Goal: Information Seeking & Learning: Learn about a topic

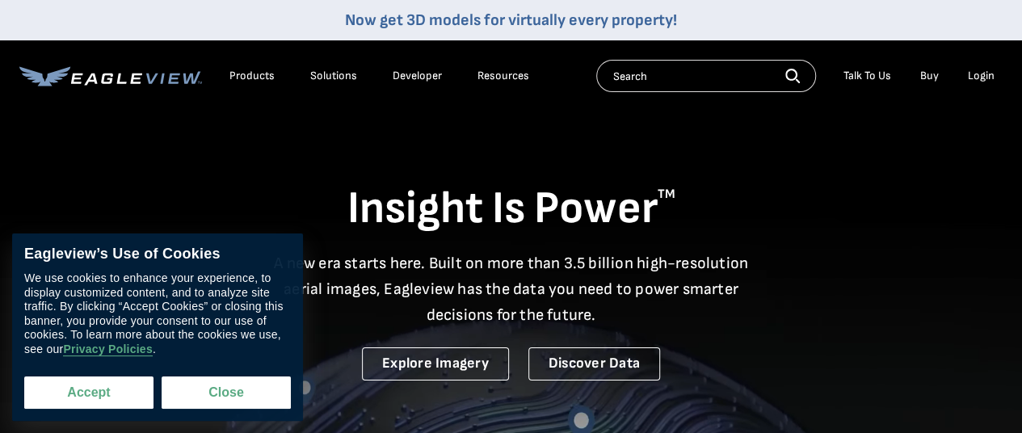
click at [134, 397] on button "Accept" at bounding box center [88, 393] width 129 height 32
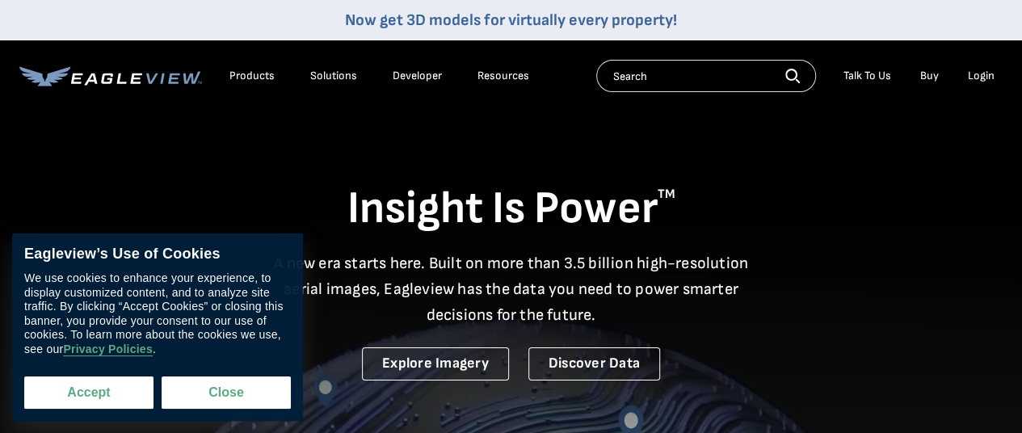
checkbox input "true"
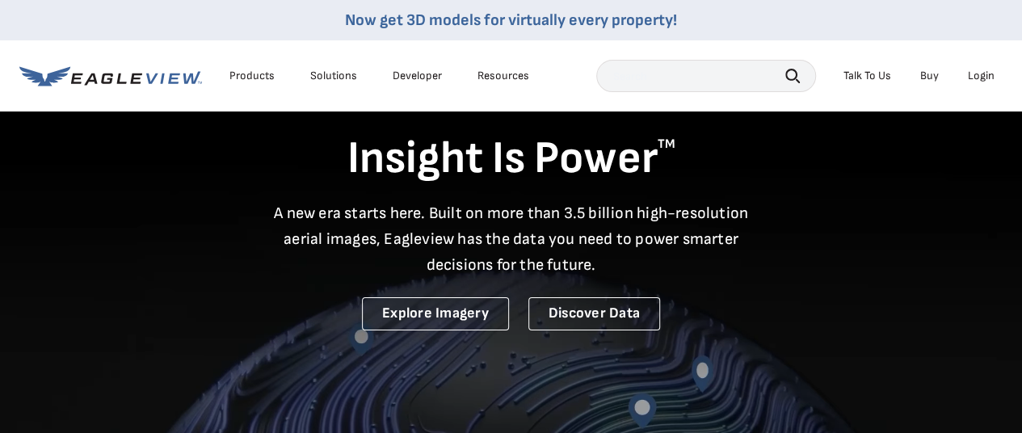
scroll to position [162, 0]
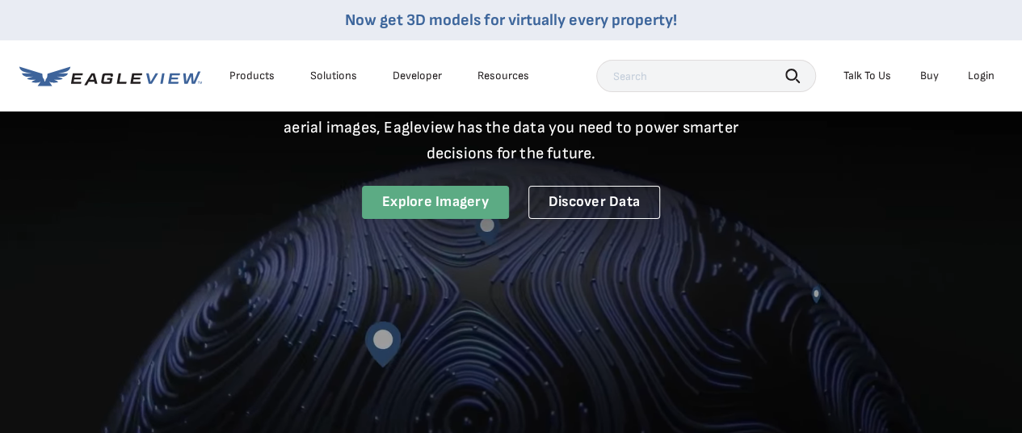
click at [462, 206] on link "Explore Imagery" at bounding box center [435, 202] width 147 height 33
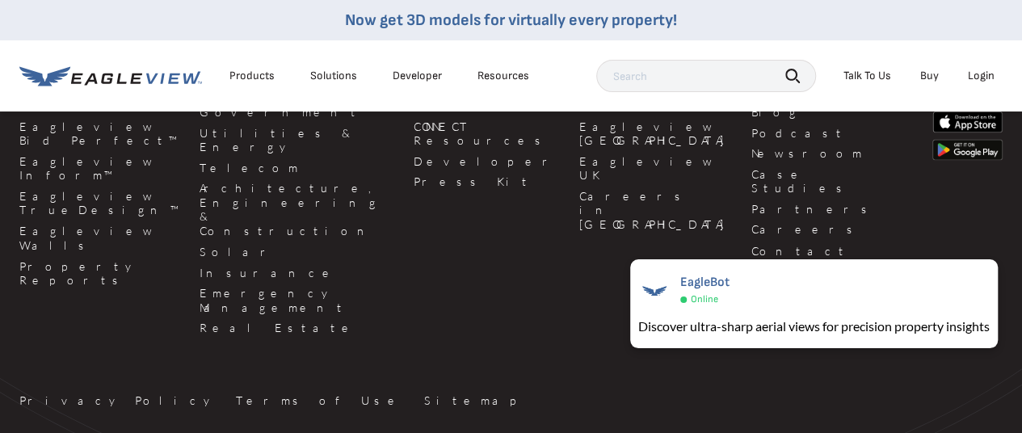
scroll to position [4349, 0]
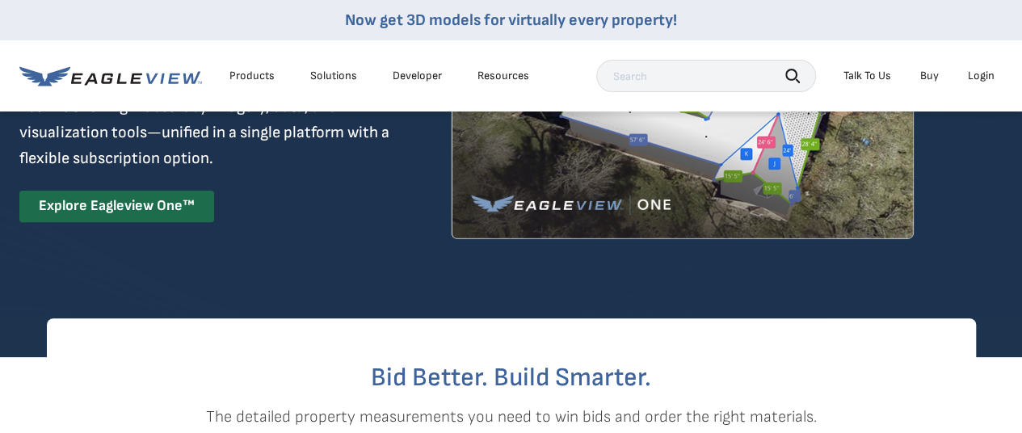
scroll to position [162, 0]
